Goal: Task Accomplishment & Management: Complete application form

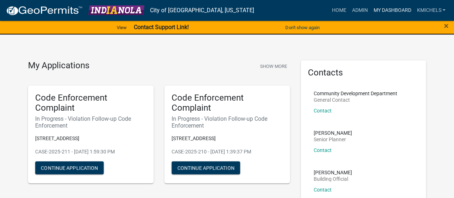
click at [388, 10] on link "My Dashboard" at bounding box center [392, 11] width 43 height 14
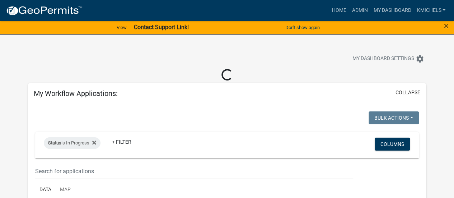
select select "2: 50"
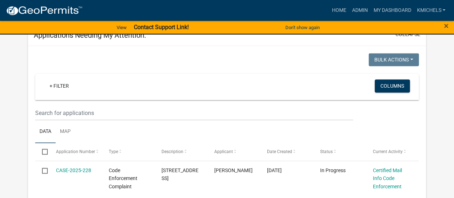
scroll to position [431, 0]
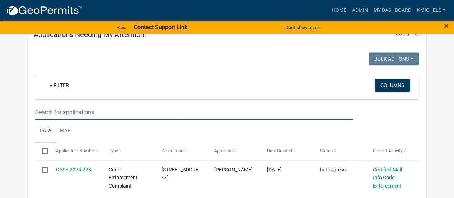
click at [164, 110] on input "text" at bounding box center [194, 112] width 318 height 15
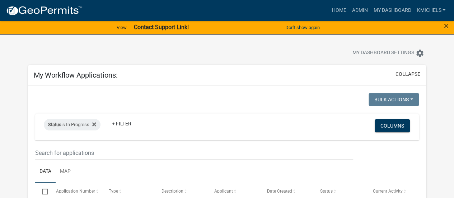
scroll to position [0, 0]
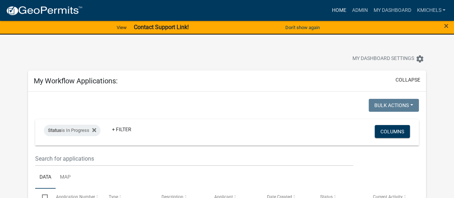
type input "apple"
click at [344, 10] on link "Home" at bounding box center [339, 11] width 20 height 14
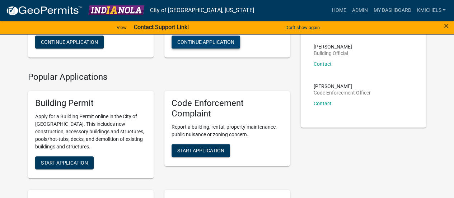
scroll to position [131, 0]
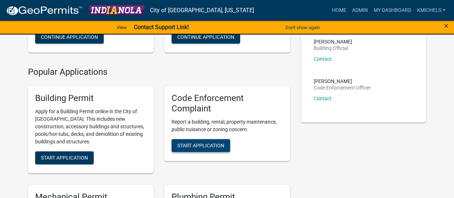
click at [200, 146] on span "Start Application" at bounding box center [200, 145] width 47 height 6
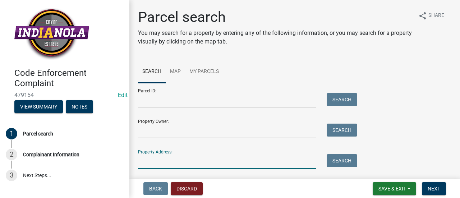
click at [178, 159] on input "Property Address:" at bounding box center [227, 161] width 178 height 15
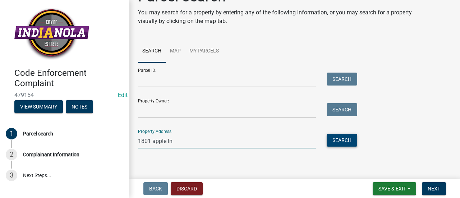
type input "1801 apple ln"
click at [344, 143] on button "Search" at bounding box center [341, 140] width 31 height 13
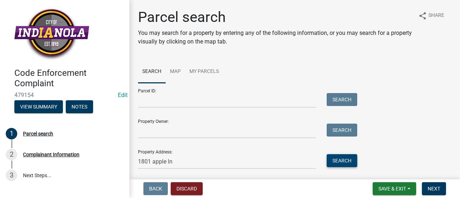
scroll to position [0, 0]
click at [177, 69] on link "Map" at bounding box center [175, 71] width 19 height 23
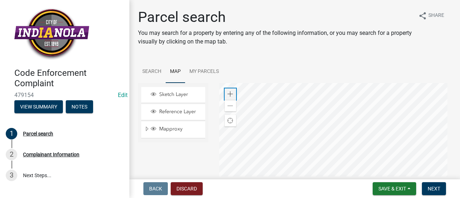
click at [230, 90] on div "Zoom in" at bounding box center [229, 93] width 11 height 11
click at [451, 189] on div at bounding box center [335, 173] width 232 height 180
click at [231, 107] on span at bounding box center [230, 106] width 6 height 6
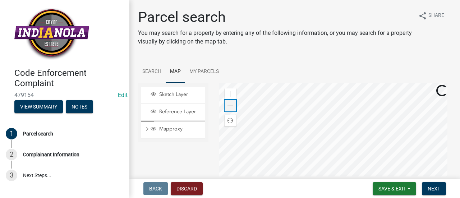
click at [231, 107] on span at bounding box center [230, 106] width 6 height 6
click at [304, 113] on div at bounding box center [335, 173] width 232 height 180
click at [227, 92] on span at bounding box center [230, 94] width 6 height 6
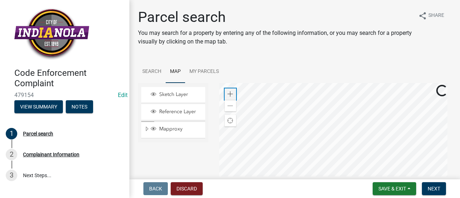
click at [227, 94] on span at bounding box center [230, 94] width 6 height 6
click at [330, 175] on div at bounding box center [335, 173] width 232 height 180
click at [230, 94] on span at bounding box center [230, 94] width 6 height 6
click at [322, 163] on div at bounding box center [335, 173] width 232 height 180
click at [319, 141] on div at bounding box center [335, 173] width 232 height 180
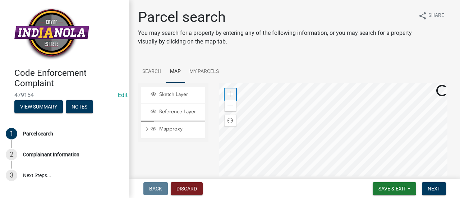
click at [231, 94] on span at bounding box center [230, 94] width 6 height 6
click at [318, 147] on div at bounding box center [335, 173] width 232 height 180
click at [312, 135] on div at bounding box center [335, 173] width 232 height 180
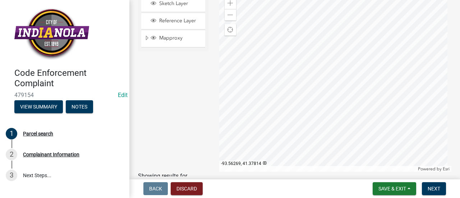
scroll to position [32, 0]
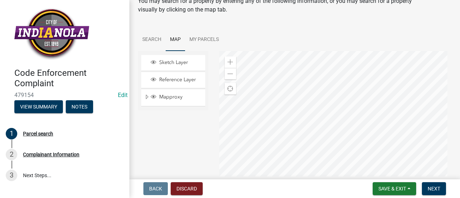
click at [271, 92] on div at bounding box center [335, 141] width 232 height 180
click at [436, 186] on span "Next" at bounding box center [433, 189] width 13 height 6
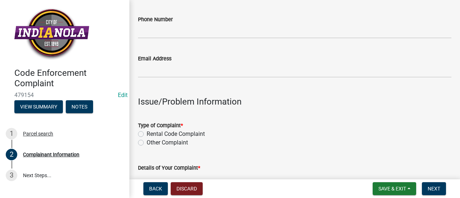
scroll to position [180, 0]
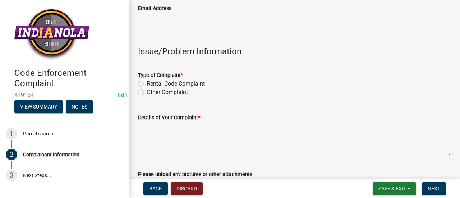
click at [146, 92] on label "Other Complaint" at bounding box center [166, 92] width 41 height 9
click at [146, 92] on input "Other Complaint" at bounding box center [148, 90] width 5 height 5
radio input "true"
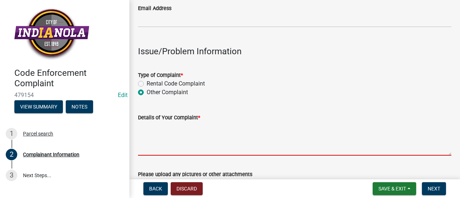
click at [178, 150] on textarea "Details of Your Complaint *" at bounding box center [294, 139] width 313 height 34
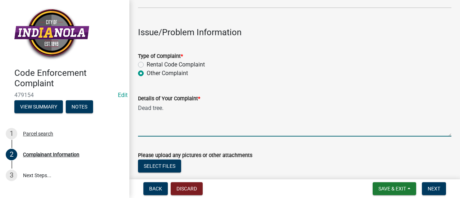
scroll to position [198, 0]
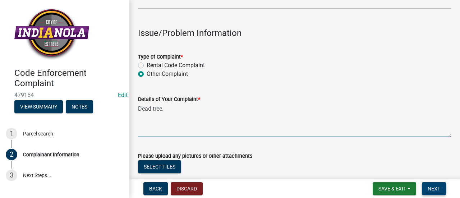
type textarea "Dead tree."
click at [434, 184] on button "Next" at bounding box center [434, 188] width 24 height 13
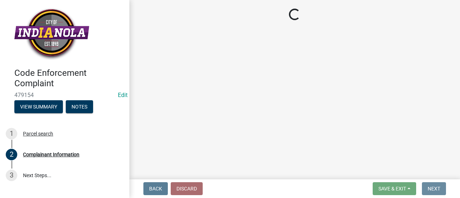
scroll to position [0, 0]
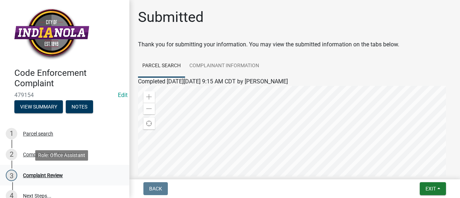
click at [61, 170] on div "3 Complaint Review" at bounding box center [62, 174] width 112 height 11
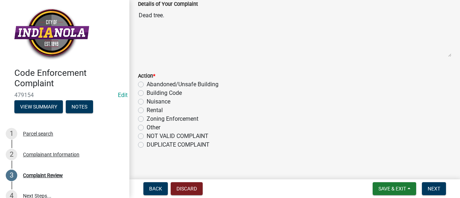
scroll to position [89, 0]
click at [146, 102] on label "Nuisance" at bounding box center [158, 102] width 24 height 9
click at [146, 102] on input "Nuisance" at bounding box center [148, 100] width 5 height 5
radio input "true"
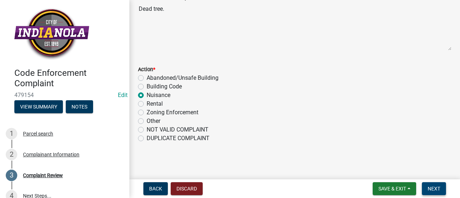
click at [431, 187] on span "Next" at bounding box center [433, 189] width 13 height 6
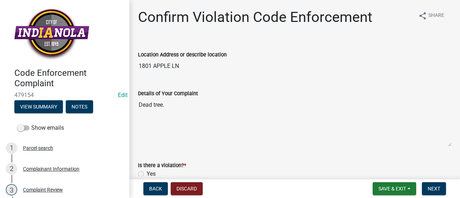
scroll to position [53, 0]
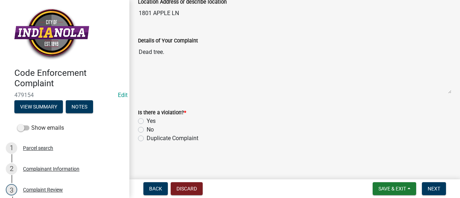
click at [146, 122] on label "Yes" at bounding box center [150, 121] width 9 height 9
click at [146, 121] on input "Yes" at bounding box center [148, 119] width 5 height 5
radio input "true"
click at [434, 186] on span "Next" at bounding box center [433, 189] width 13 height 6
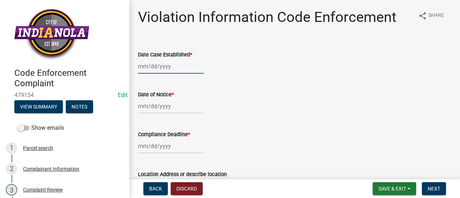
click at [174, 64] on div at bounding box center [171, 66] width 66 height 15
select select "9"
select select "2025"
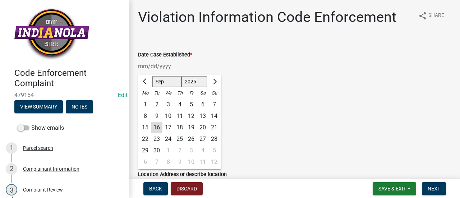
click at [156, 126] on div "16" at bounding box center [156, 127] width 11 height 11
type input "09/16/2025"
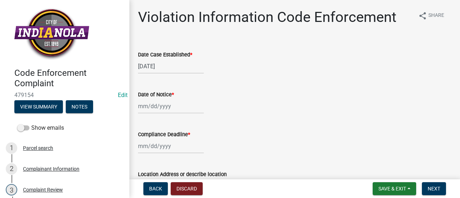
click at [156, 108] on div at bounding box center [171, 106] width 66 height 15
select select "9"
select select "2025"
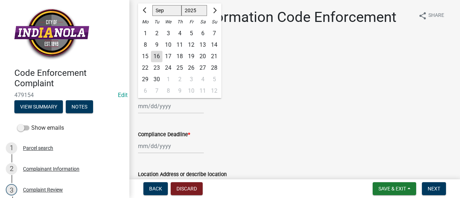
click at [159, 55] on div "16" at bounding box center [156, 56] width 11 height 11
type input "09/16/2025"
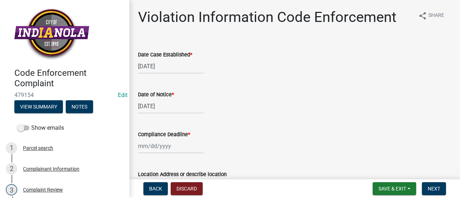
click at [164, 146] on div at bounding box center [171, 146] width 66 height 15
select select "9"
select select "2025"
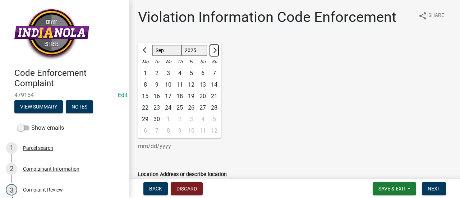
click at [214, 48] on span "Next month" at bounding box center [213, 49] width 5 height 5
select select "10"
click at [181, 95] on div "16" at bounding box center [179, 95] width 11 height 11
type input "10/16/2025"
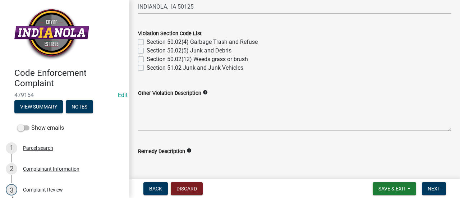
scroll to position [297, 0]
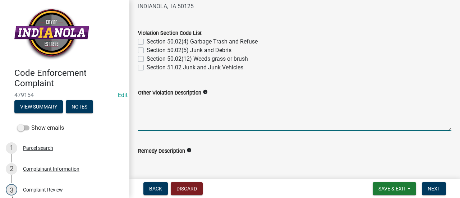
click at [218, 108] on textarea "Other Violation Description" at bounding box center [294, 114] width 313 height 34
paste textarea "141.08 MAINTENANCE OF STREET TREES. It is the duty of all property owners havin…"
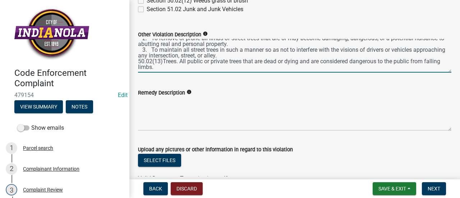
scroll to position [357, 0]
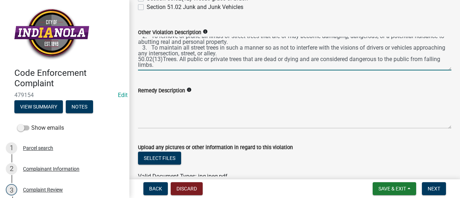
type textarea "141.08 MAINTENANCE OF STREET TREES. It is the duty of all property owners havin…"
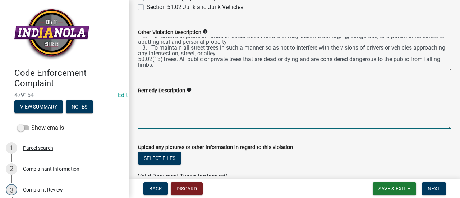
click at [215, 118] on textarea "Remedy Description" at bounding box center [294, 112] width 313 height 34
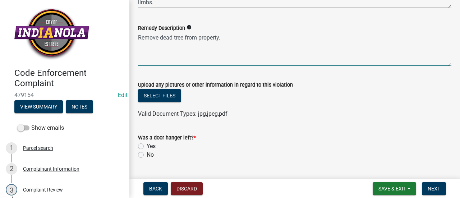
scroll to position [419, 0]
type textarea "Remove dead tree from property."
click at [146, 153] on label "No" at bounding box center [149, 154] width 7 height 9
click at [146, 153] on input "No" at bounding box center [148, 152] width 5 height 5
radio input "true"
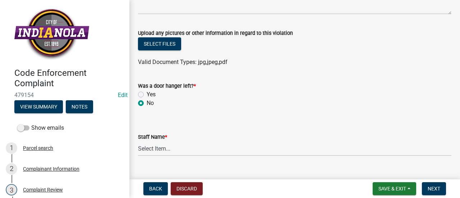
scroll to position [485, 0]
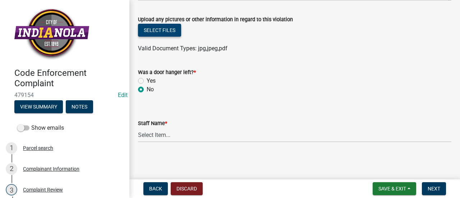
click at [158, 25] on button "Select files" at bounding box center [159, 30] width 43 height 13
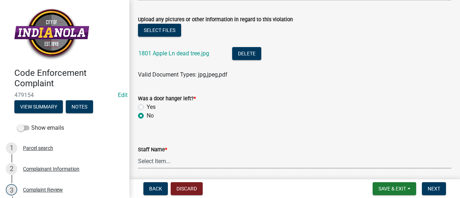
click at [182, 160] on select "Select Item... Mike Visser Kevin Michels Tim Little Other" at bounding box center [294, 161] width 313 height 15
click at [138, 154] on select "Select Item... Mike Visser Kevin Michels Tim Little Other" at bounding box center [294, 161] width 313 height 15
select select "90f24476-4bfd-40de-b340-4f29c833af21"
click at [428, 186] on span "Next" at bounding box center [433, 189] width 13 height 6
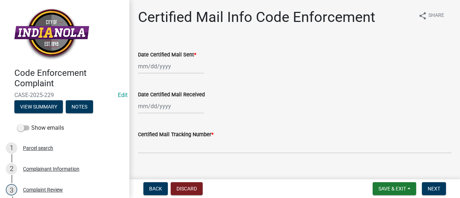
click at [163, 68] on div at bounding box center [171, 66] width 66 height 15
select select "9"
select select "2025"
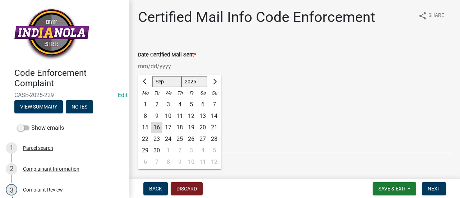
click at [157, 127] on div "16" at bounding box center [156, 127] width 11 height 11
type input "09/16/2025"
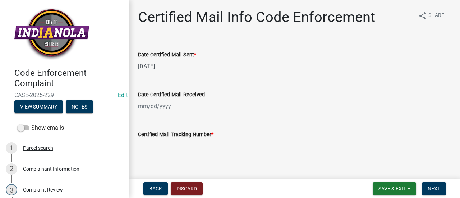
click at [160, 145] on input "Certified Mail Tracking Number *" at bounding box center [294, 146] width 313 height 15
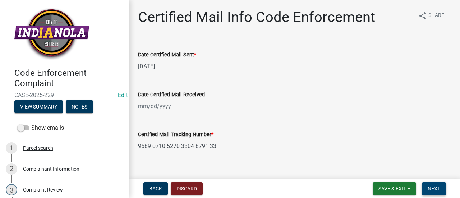
type input "9589 0710 5270 3304 8791 33"
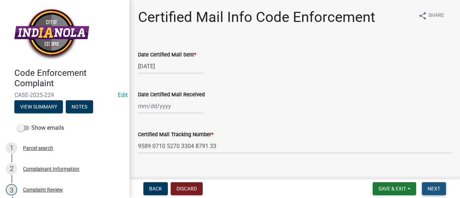
click at [432, 187] on span "Next" at bounding box center [433, 189] width 13 height 6
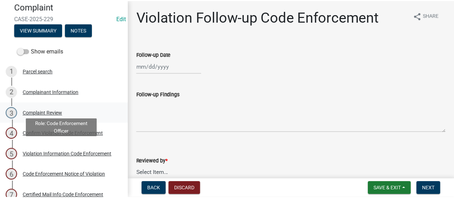
scroll to position [79, 0]
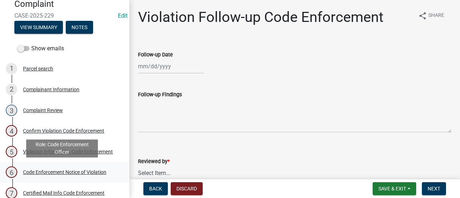
click at [73, 178] on link "6 Code Enforcement Notice of Violation" at bounding box center [64, 172] width 129 height 21
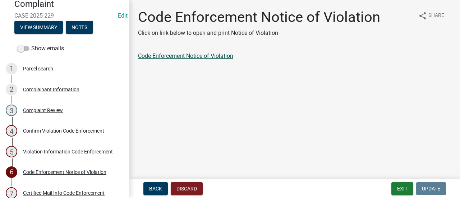
click at [199, 57] on link "Code Enforcement Notice of Violation" at bounding box center [185, 55] width 95 height 7
click at [403, 186] on button "Exit" at bounding box center [402, 188] width 22 height 13
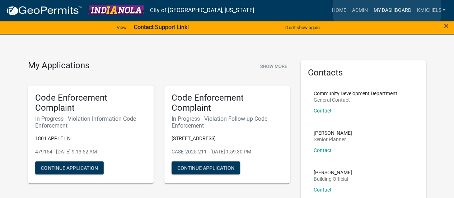
click at [387, 9] on link "My Dashboard" at bounding box center [392, 11] width 43 height 14
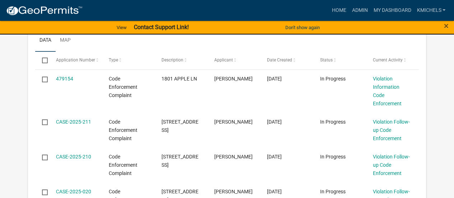
scroll to position [152, 0]
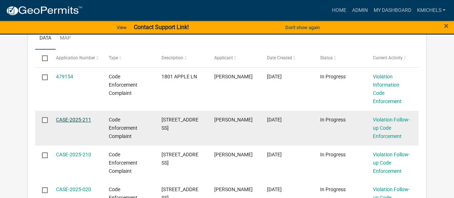
click at [73, 117] on link "CASE-2025-211" at bounding box center [73, 120] width 35 height 6
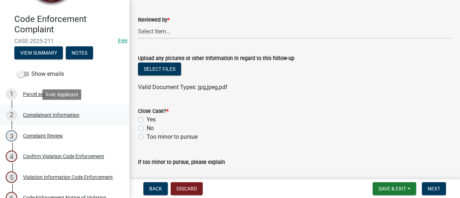
scroll to position [54, 0]
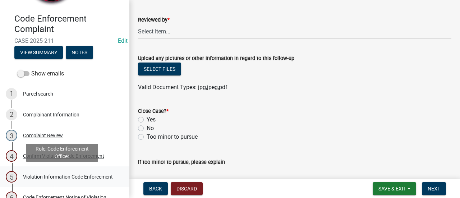
click at [75, 171] on div "5 Violation Information Code Enforcement" at bounding box center [62, 176] width 112 height 11
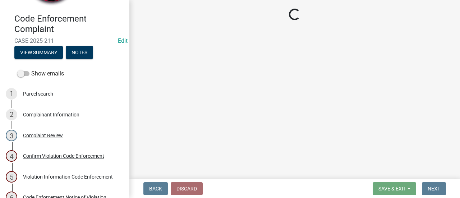
select select "90f24476-4bfd-40de-b340-4f29c833af21"
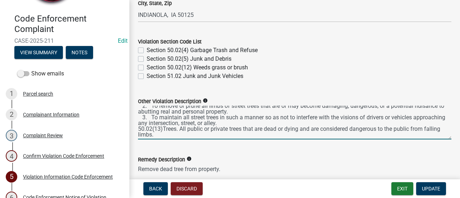
scroll to position [34, 0]
drag, startPoint x: 139, startPoint y: 110, endPoint x: 178, endPoint y: 135, distance: 46.8
click at [178, 135] on textarea "141.08 MAINTENANCE OF STREET TREES. It is the duty of all property owners havin…" at bounding box center [294, 123] width 313 height 34
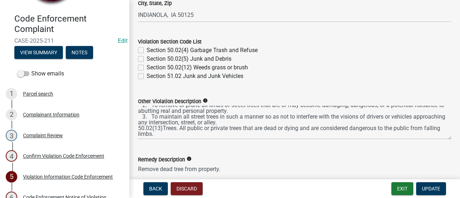
click at [284, 68] on div "Section 50.02(12) Weeds grass or brush" at bounding box center [294, 67] width 313 height 9
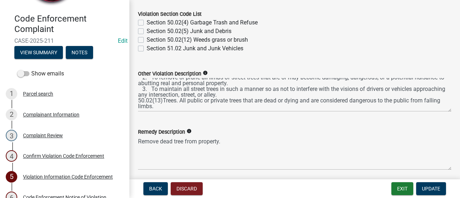
scroll to position [316, 0]
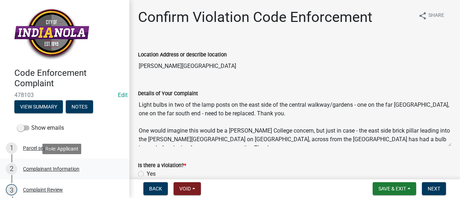
click at [71, 172] on div "2 Complainant Information" at bounding box center [62, 168] width 112 height 11
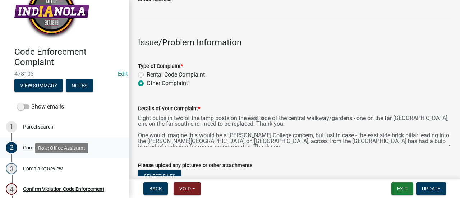
scroll to position [22, 0]
click at [55, 175] on link "3 Complaint Review" at bounding box center [64, 168] width 129 height 21
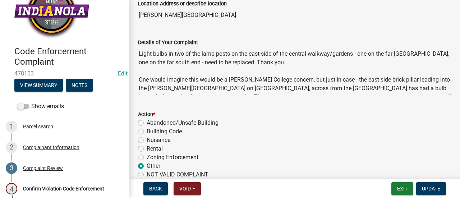
scroll to position [9, 0]
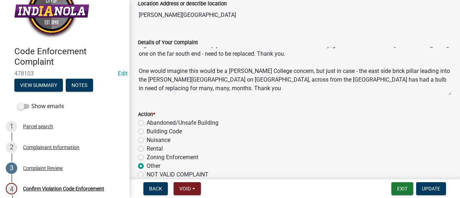
drag, startPoint x: 139, startPoint y: 52, endPoint x: 211, endPoint y: 89, distance: 81.6
click at [211, 89] on textarea "Light bulbs in two of the lamp posts on the east side of the central walkway/ga…" at bounding box center [294, 71] width 313 height 49
